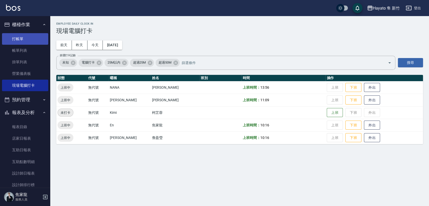
click at [24, 43] on link "打帳單" at bounding box center [25, 39] width 46 height 12
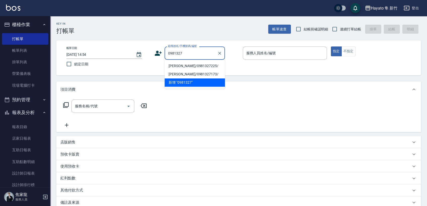
click at [203, 67] on li "[PERSON_NAME]/0981327225/" at bounding box center [195, 66] width 60 height 8
type input "[PERSON_NAME]/0981327225/"
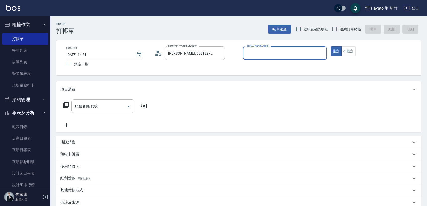
type input "[PERSON_NAME](無代號)"
click at [97, 107] on input "服務名稱/代號" at bounding box center [99, 106] width 51 height 9
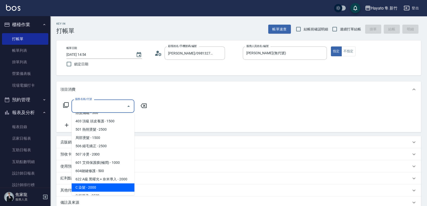
scroll to position [79, 0]
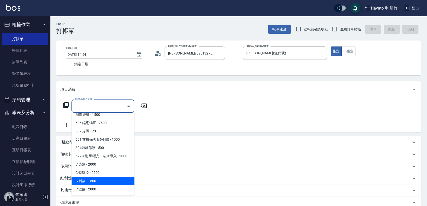
click at [96, 182] on span "C 補染 - 1500" at bounding box center [102, 181] width 63 height 8
type input "C 補染(704)"
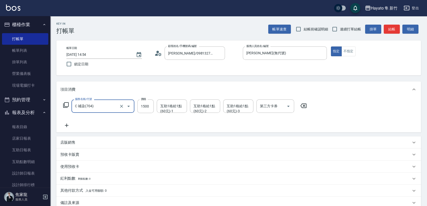
click at [68, 125] on icon at bounding box center [66, 126] width 13 height 6
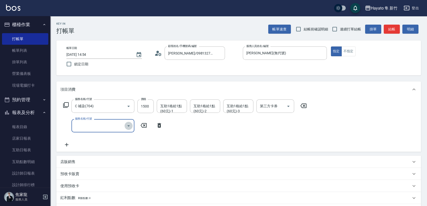
click at [128, 123] on icon "Open" at bounding box center [129, 126] width 6 height 6
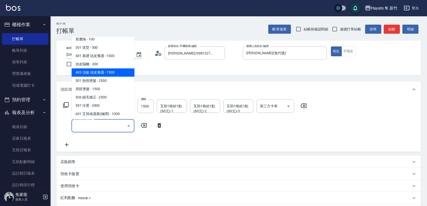
scroll to position [56, 0]
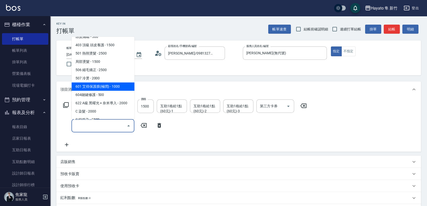
click at [118, 89] on span "601 艾得保護膜(極潤) - 1000" at bounding box center [102, 87] width 63 height 8
type input "601 艾得保護膜(極潤)(601)"
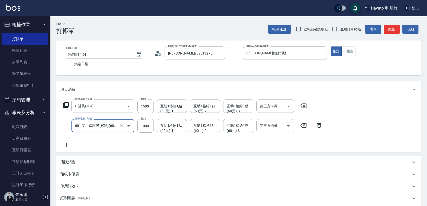
click at [128, 148] on div "服務名稱/代號 C 補染(704) 服務名稱/代號 價格 1500 價格 互助1格給1點(60元)-1 互助1格給1點(60元)-1 互助1格給1點(60元)…" at bounding box center [192, 124] width 265 height 49
click at [67, 145] on icon at bounding box center [67, 145] width 4 height 4
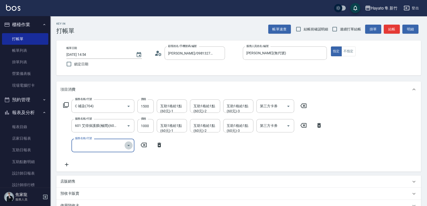
click at [128, 148] on icon "Open" at bounding box center [129, 146] width 6 height 6
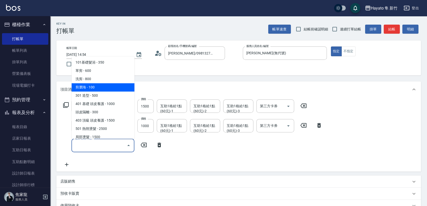
drag, startPoint x: 105, startPoint y: 90, endPoint x: 120, endPoint y: 116, distance: 30.1
click at [105, 90] on span "剪瀏海 - 100" at bounding box center [102, 87] width 63 height 8
type input "剪瀏海(202)"
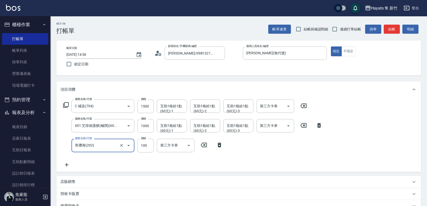
click at [141, 163] on div "服務名稱/代號 C 補染(704) 服務名稱/代號 價格 1500 價格 互助1格給1點(60元)-1 互助1格給1點(60元)-1 互助1格給1點(60元)…" at bounding box center [192, 134] width 265 height 68
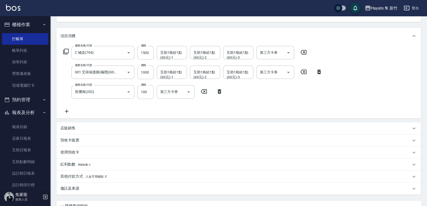
scroll to position [98, 0]
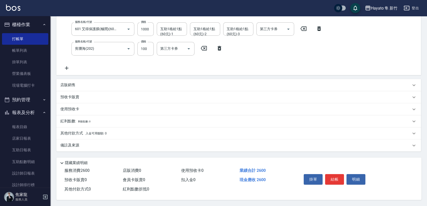
click at [70, 145] on p "備註及來源" at bounding box center [69, 145] width 19 height 5
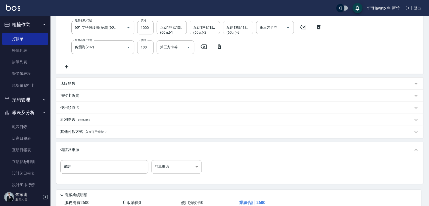
click at [167, 169] on body "Hayato 隼 新竹 登出 櫃檯作業 打帳單 帳單列表 掛單列表 營業儀表板 現場電腦打卡 預約管理 預約管理 報表及分析 報表目錄 店家日報表 互助日報表…" at bounding box center [214, 70] width 429 height 337
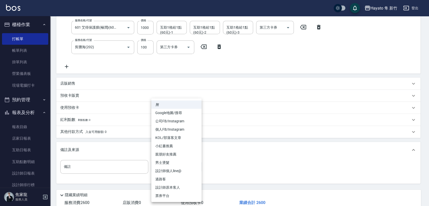
click at [168, 186] on li "設計師原本客人" at bounding box center [176, 188] width 50 height 8
type input "設計師原本客人"
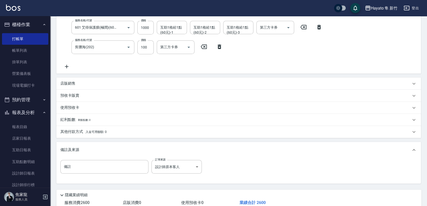
click at [251, 168] on div "備註 備註 訂單來源 設計師[DEMOGRAPHIC_DATA] 設計師原本客人 訂單來源" at bounding box center [238, 170] width 357 height 20
click at [74, 131] on p "其他付款方式 入金可用餘額: 0" at bounding box center [83, 132] width 46 height 6
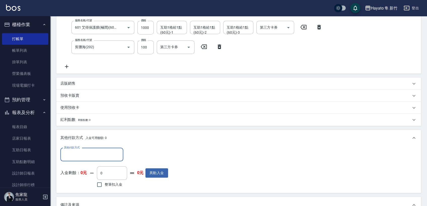
scroll to position [0, 0]
click at [88, 153] on input "其他付款方式" at bounding box center [92, 154] width 58 height 9
click at [85, 176] on span "轉帳" at bounding box center [91, 176] width 63 height 8
type input "轉帳"
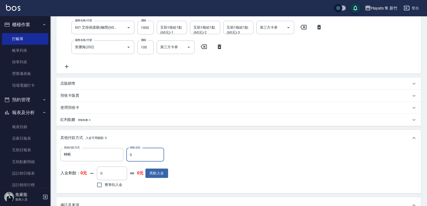
drag, startPoint x: 141, startPoint y: 153, endPoint x: 128, endPoint y: 155, distance: 13.3
click at [128, 155] on input "0" at bounding box center [145, 155] width 38 height 14
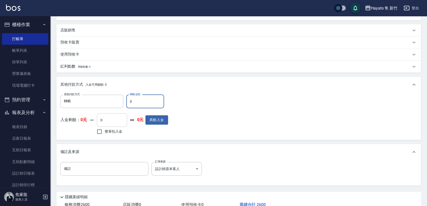
scroll to position [182, 0]
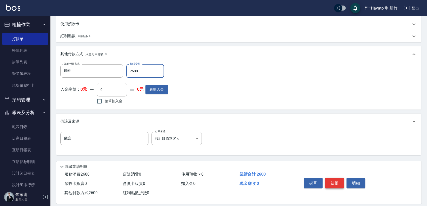
type input "2600"
click at [326, 184] on button "結帳" at bounding box center [334, 183] width 19 height 11
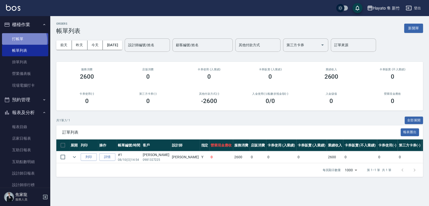
click at [20, 41] on link "打帳單" at bounding box center [25, 39] width 46 height 12
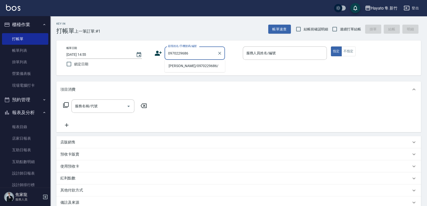
click at [175, 67] on li "[PERSON_NAME]/0970229686/" at bounding box center [195, 66] width 60 height 8
type input "[PERSON_NAME]/0970229686/"
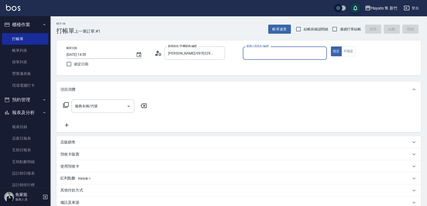
type input "[PERSON_NAME](無代號)"
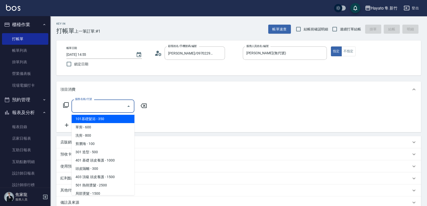
click at [81, 108] on input "服務名稱/代號" at bounding box center [99, 106] width 51 height 9
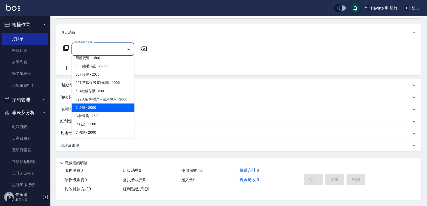
scroll to position [79, 0]
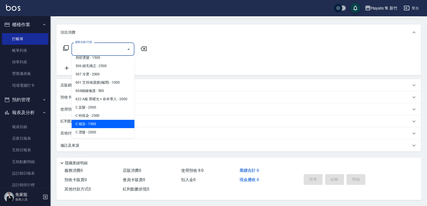
click at [87, 125] on span "C 補染 - 1500" at bounding box center [102, 124] width 63 height 8
type input "C 補染(704)"
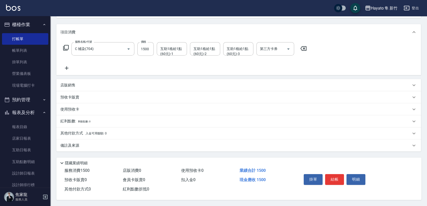
click at [67, 65] on icon at bounding box center [66, 68] width 13 height 6
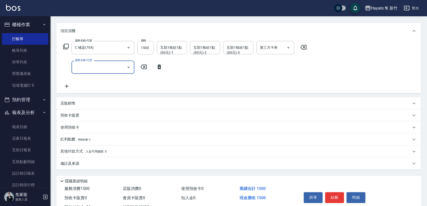
click at [128, 68] on icon "Open" at bounding box center [129, 67] width 6 height 6
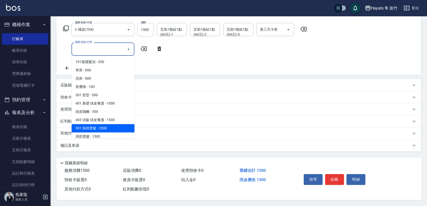
scroll to position [28, 0]
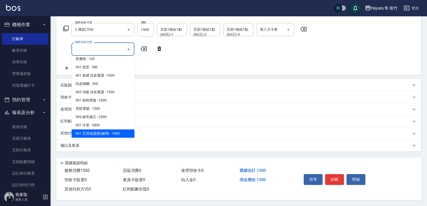
click at [112, 130] on span "601 艾得保護膜(極潤) - 1000" at bounding box center [102, 134] width 63 height 8
type input "601 艾得保護膜(極潤)(601)"
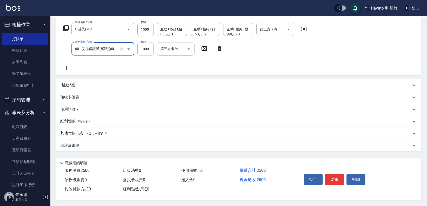
click at [114, 76] on div "項目消費 服務名稱/代號 C 補染(704) 服務名稱/代號 價格 1500 價格 互助1格給1點(60元)-1 互助1格給1點(60元)-1 互助1格給1點…" at bounding box center [238, 78] width 365 height 147
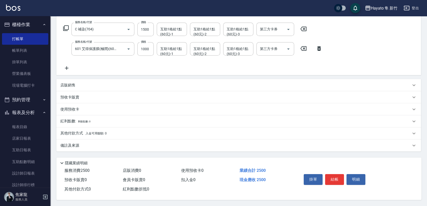
scroll to position [78, 0]
click at [75, 132] on p "其他付款方式 入金可用餘額: 0" at bounding box center [83, 134] width 46 height 6
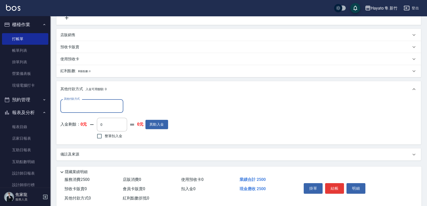
scroll to position [138, 0]
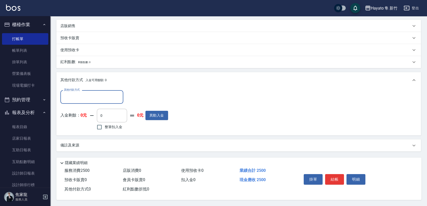
click at [94, 140] on div "備註及來源" at bounding box center [238, 146] width 365 height 12
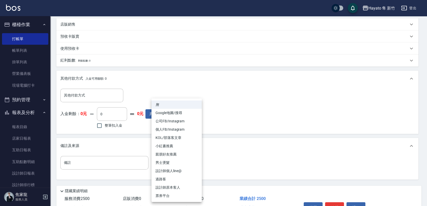
click at [181, 163] on body "Hayato 隼 新竹 登出 櫃檯作業 打帳單 帳單列表 掛單列表 營業儀表板 現場電腦打卡 預約管理 預約管理 報表及分析 報表目錄 店家日報表 互助日報表…" at bounding box center [213, 48] width 427 height 372
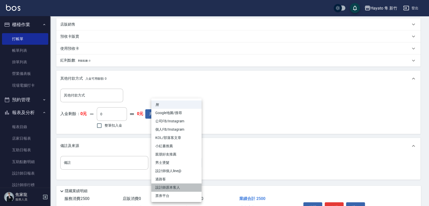
click at [173, 187] on li "設計師原本客人" at bounding box center [176, 188] width 50 height 8
type input "設計師原本客人"
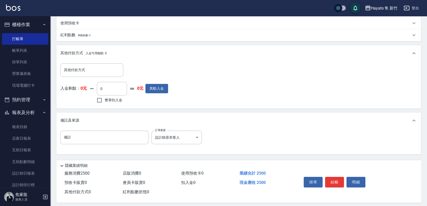
scroll to position [166, 0]
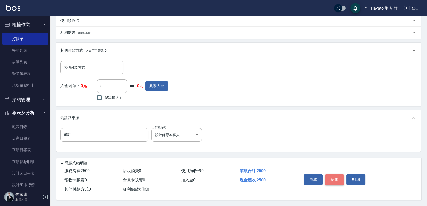
click at [336, 182] on button "結帳" at bounding box center [334, 180] width 19 height 11
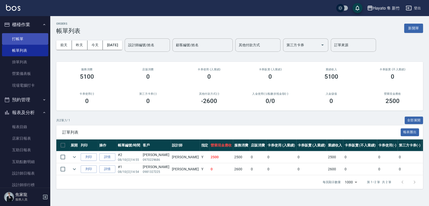
click at [20, 35] on link "打帳單" at bounding box center [25, 39] width 46 height 12
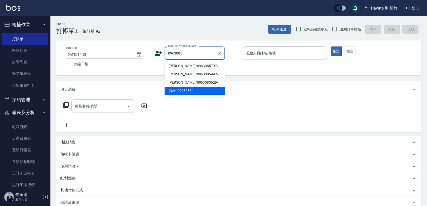
click at [183, 68] on li "[PERSON_NAME]/0963085797/" at bounding box center [195, 66] width 60 height 8
type input "[PERSON_NAME]/0963085797/"
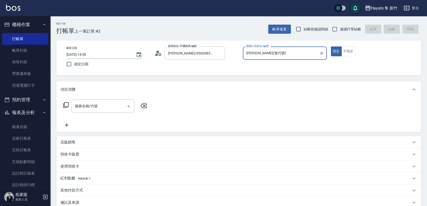
type input "[PERSON_NAME](無代號)"
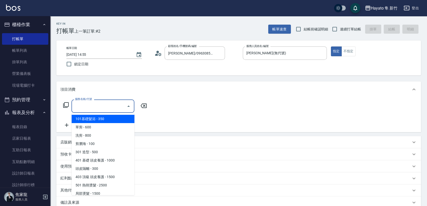
click at [120, 104] on input "服務名稱/代號" at bounding box center [99, 106] width 51 height 9
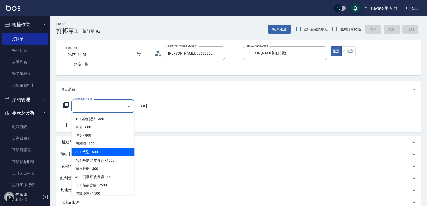
scroll to position [79, 0]
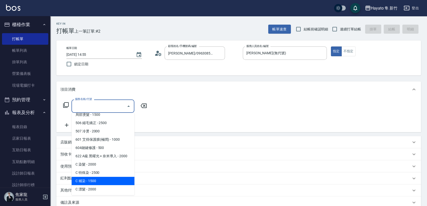
click at [103, 183] on span "C 補染 - 1500" at bounding box center [102, 181] width 63 height 8
type input "C 補染(704)"
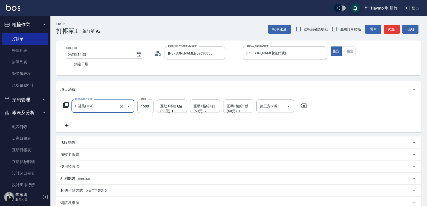
click at [66, 124] on icon at bounding box center [66, 126] width 13 height 6
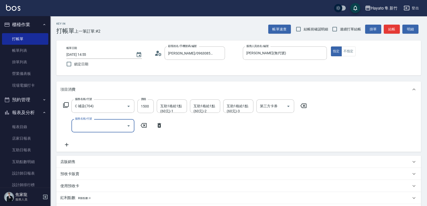
click at [124, 128] on input "服務名稱/代號" at bounding box center [99, 126] width 51 height 9
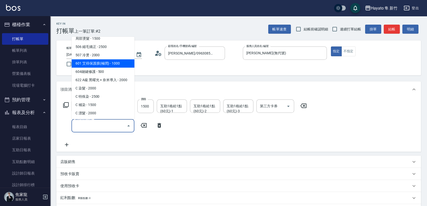
click at [110, 60] on span "601 艾得保護膜(極潤) - 1000" at bounding box center [102, 63] width 63 height 8
type input "601 艾得保護膜(極潤)(601)"
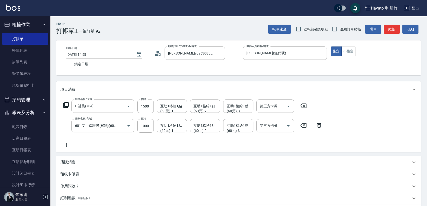
click at [123, 145] on div "服務名稱/代號 C 補染(704) 服務名稱/代號 價格 1500 價格 互助1格給1點(60元)-1 互助1格給1點(60元)-1 互助1格給1點(60元)…" at bounding box center [192, 124] width 265 height 49
click at [74, 162] on p "店販銷售" at bounding box center [67, 162] width 15 height 5
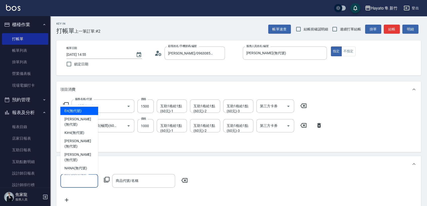
click at [77, 179] on input "服務人員姓名/編號" at bounding box center [79, 181] width 33 height 9
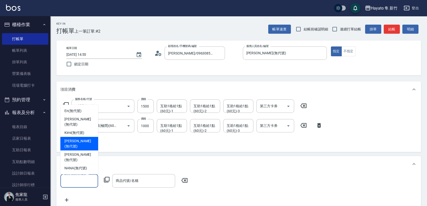
click at [76, 149] on span "[PERSON_NAME] (無代號)" at bounding box center [79, 144] width 30 height 11
type input "[PERSON_NAME](無代號)"
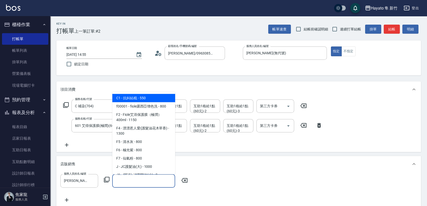
click at [129, 184] on input "商品代號/名稱" at bounding box center [143, 181] width 58 height 9
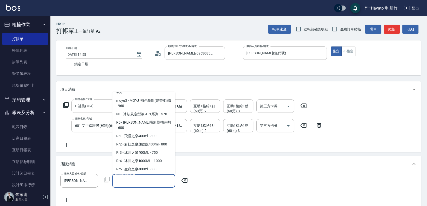
scroll to position [168, 0]
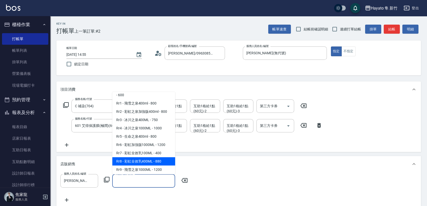
click at [143, 166] on span "Rr8 - 彩虹全效乳400ML - 880" at bounding box center [143, 161] width 63 height 8
type input "彩虹全效乳400ML"
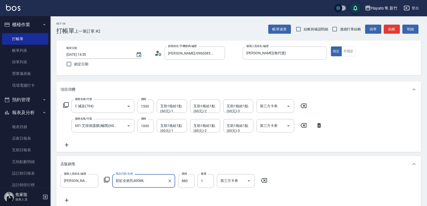
click at [146, 162] on div "店販銷售" at bounding box center [235, 164] width 350 height 5
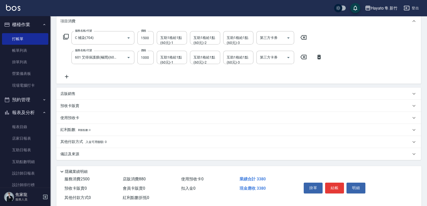
scroll to position [78, 0]
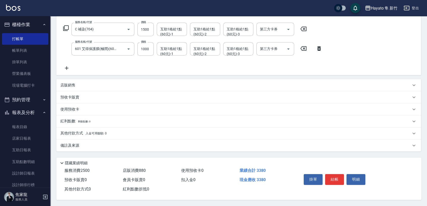
click at [89, 144] on div "備註及來源" at bounding box center [235, 145] width 350 height 5
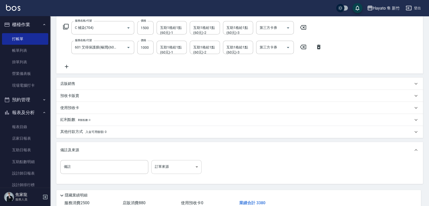
click at [166, 167] on body "Hayato 隼 新竹 登出 櫃檯作業 打帳單 帳單列表 掛單列表 營業儀表板 現場電腦打卡 預約管理 預約管理 報表及分析 報表目錄 店家日報表 互助日報表…" at bounding box center [214, 80] width 429 height 317
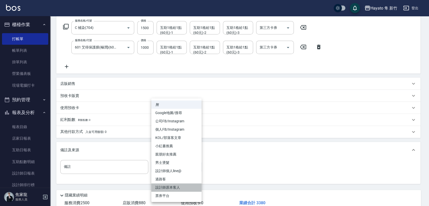
click at [161, 188] on li "設計師原本客人" at bounding box center [176, 188] width 50 height 8
type input "設計師原本客人"
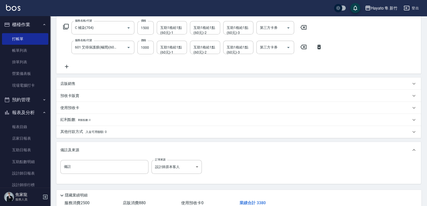
click at [84, 86] on div "店販銷售" at bounding box center [238, 84] width 365 height 12
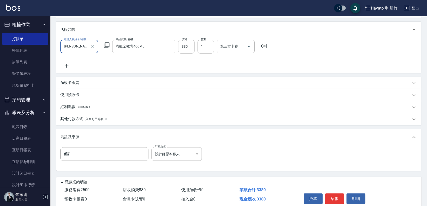
scroll to position [155, 0]
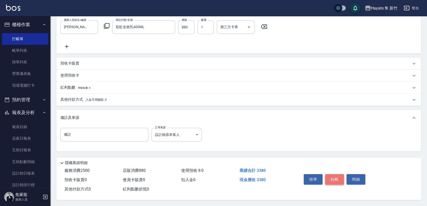
click at [339, 177] on button "結帳" at bounding box center [334, 179] width 19 height 11
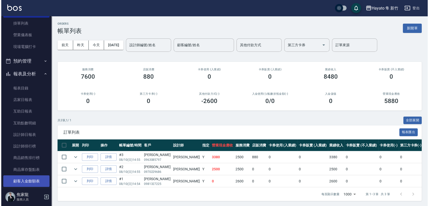
scroll to position [97, 0]
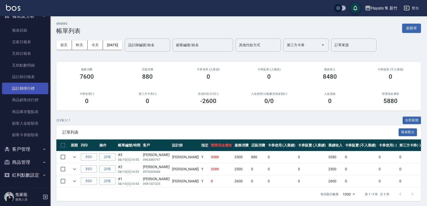
click at [23, 91] on link "設計師排行榜" at bounding box center [25, 89] width 46 height 12
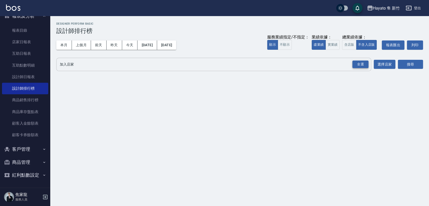
click at [360, 62] on div "全選" at bounding box center [361, 65] width 16 height 8
click at [419, 65] on button "搜尋" at bounding box center [410, 64] width 25 height 9
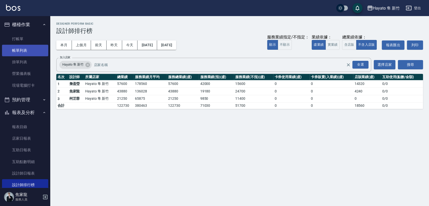
click at [21, 53] on link "帳單列表" at bounding box center [25, 51] width 46 height 12
